Goal: Find specific page/section: Find specific page/section

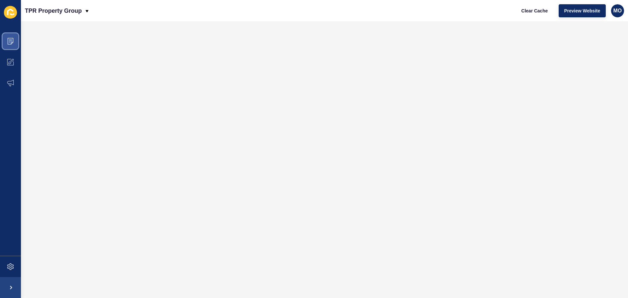
click at [10, 40] on icon at bounding box center [10, 41] width 7 height 7
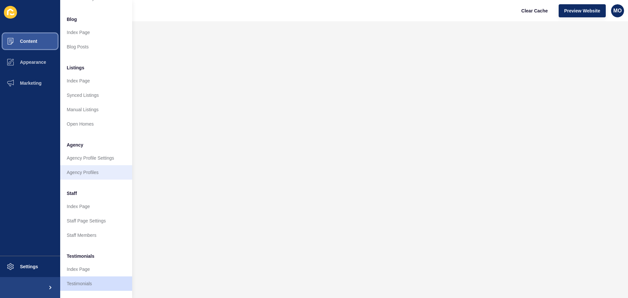
scroll to position [90, 0]
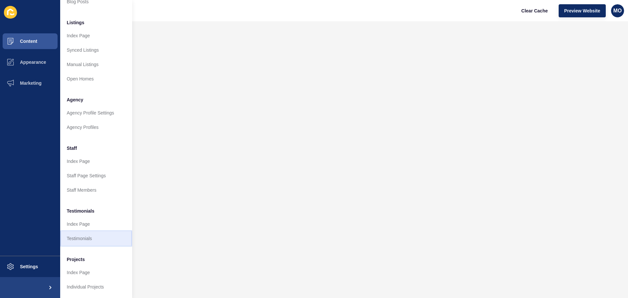
click at [87, 232] on link "Testimonials" at bounding box center [96, 238] width 72 height 14
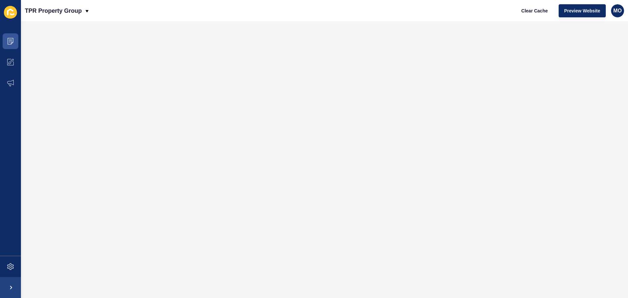
scroll to position [0, 0]
click at [8, 42] on icon at bounding box center [11, 41] width 6 height 7
